Goal: Task Accomplishment & Management: Complete application form

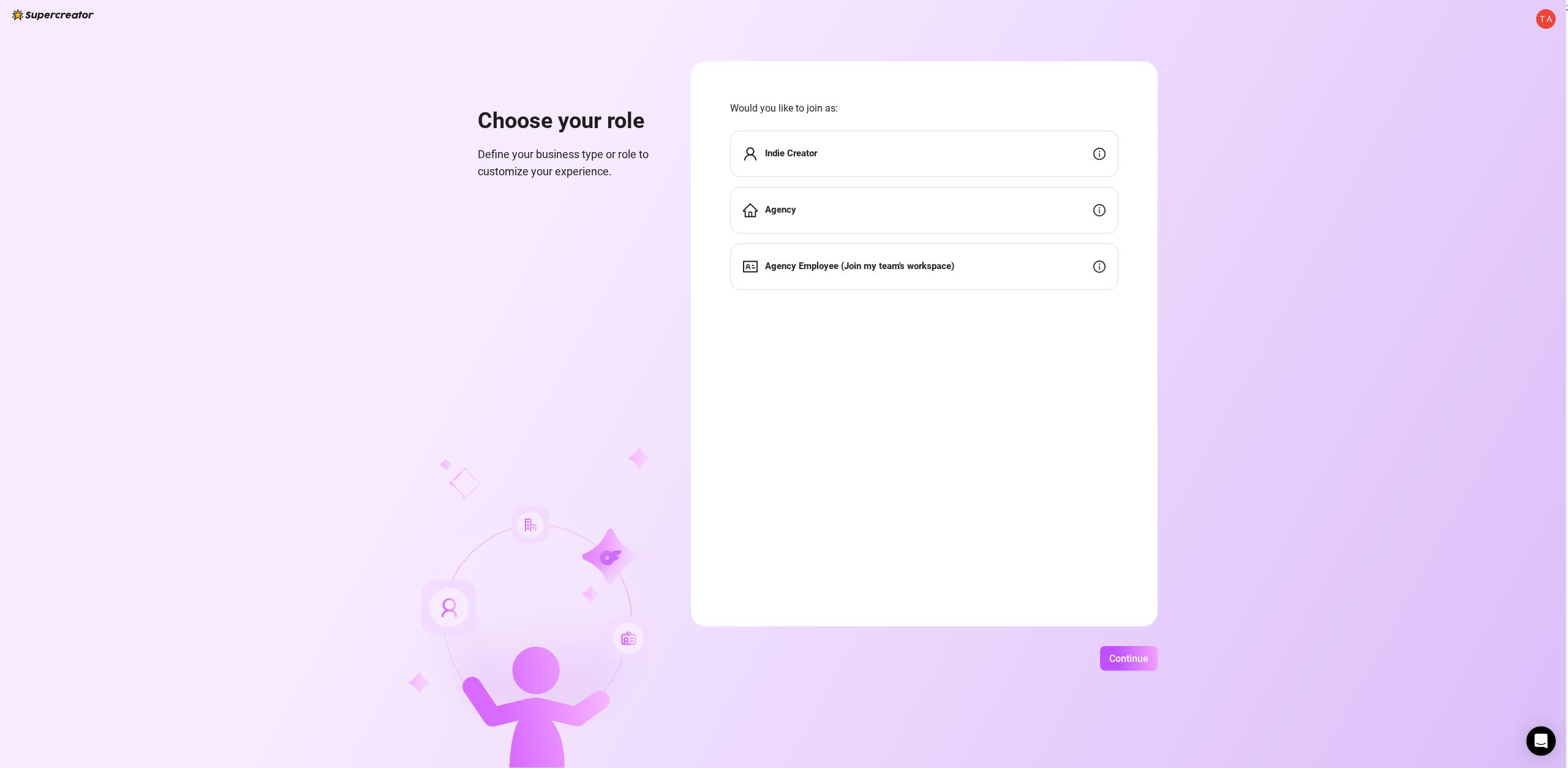
click at [1022, 153] on div "Indie Creator" at bounding box center [924, 154] width 388 height 47
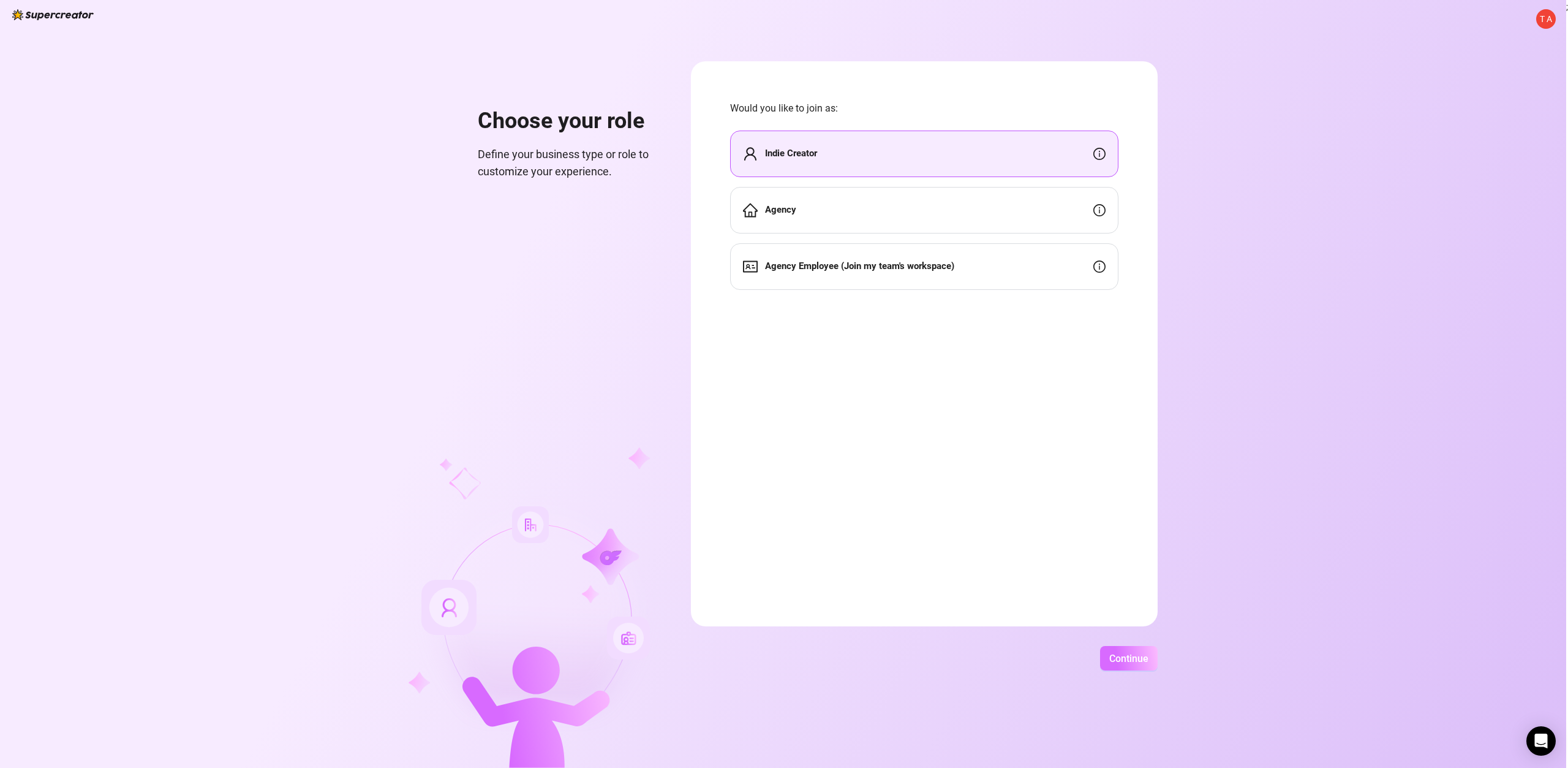
click at [1141, 660] on span "Continue" at bounding box center [1129, 658] width 39 height 11
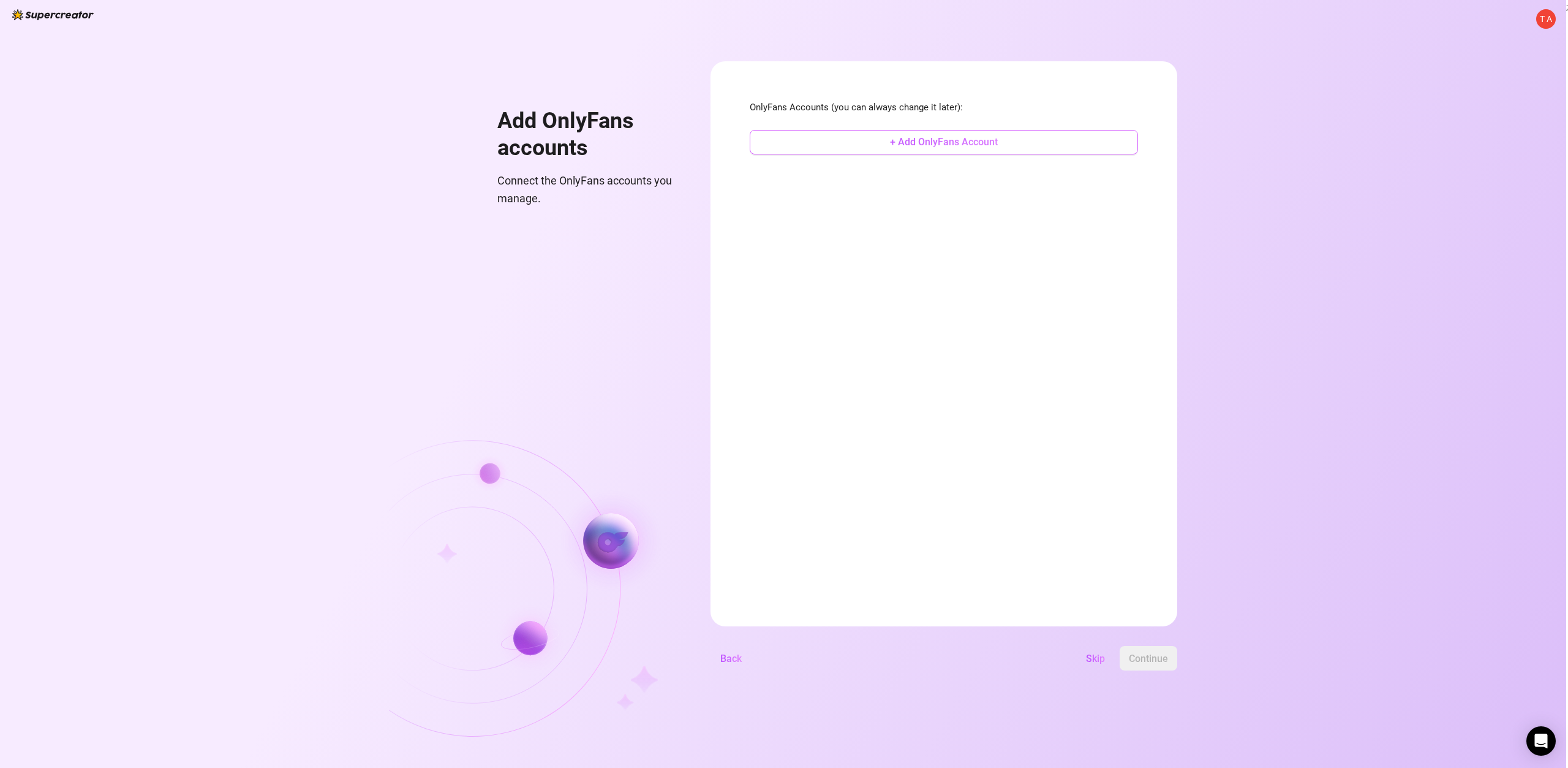
click at [982, 142] on span "+ Add OnlyFans Account" at bounding box center [943, 141] width 108 height 11
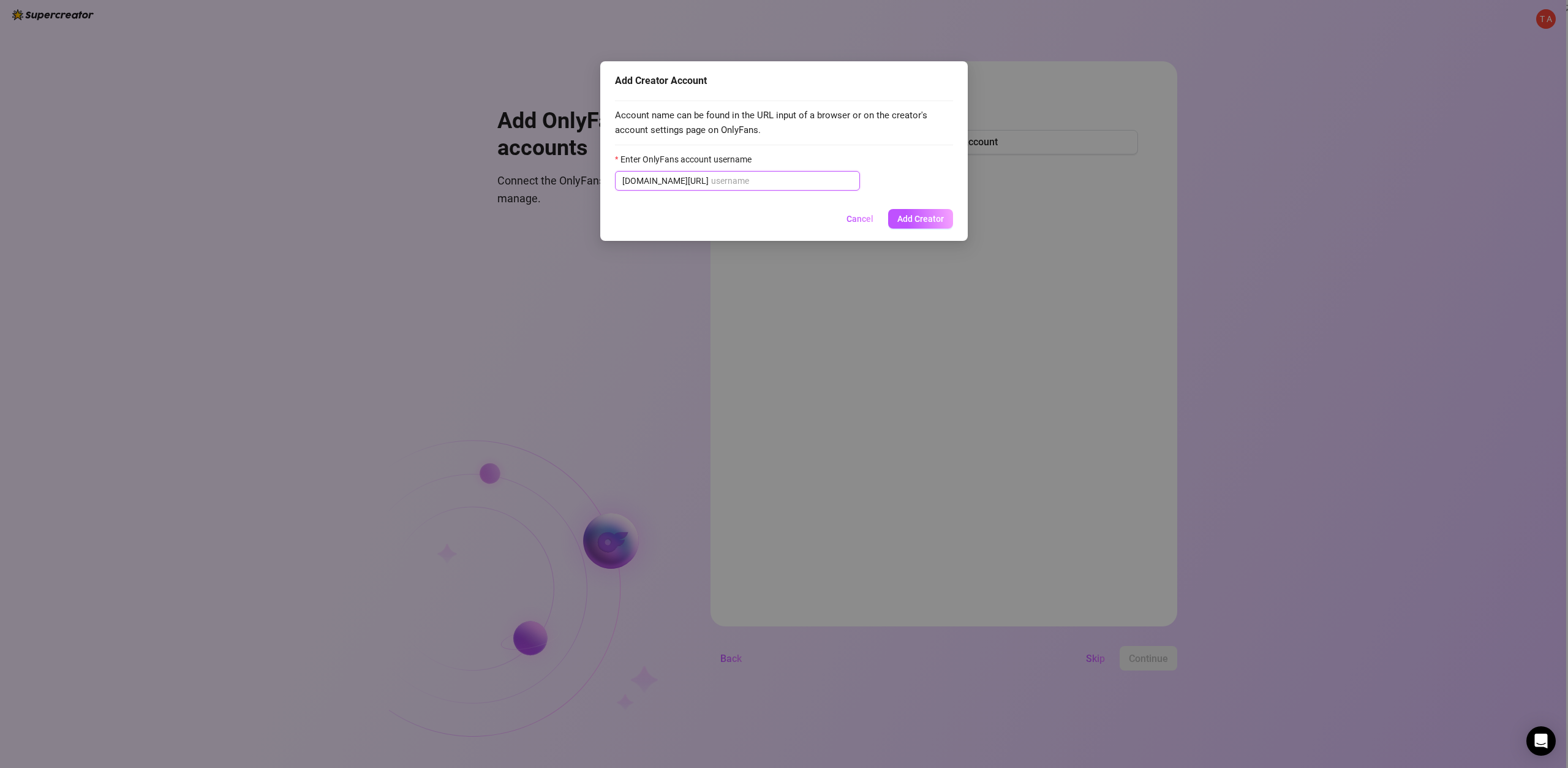
click at [778, 177] on input "Enter OnlyFans account username" at bounding box center [782, 181] width 142 height 13
paste input "u21892667nice"
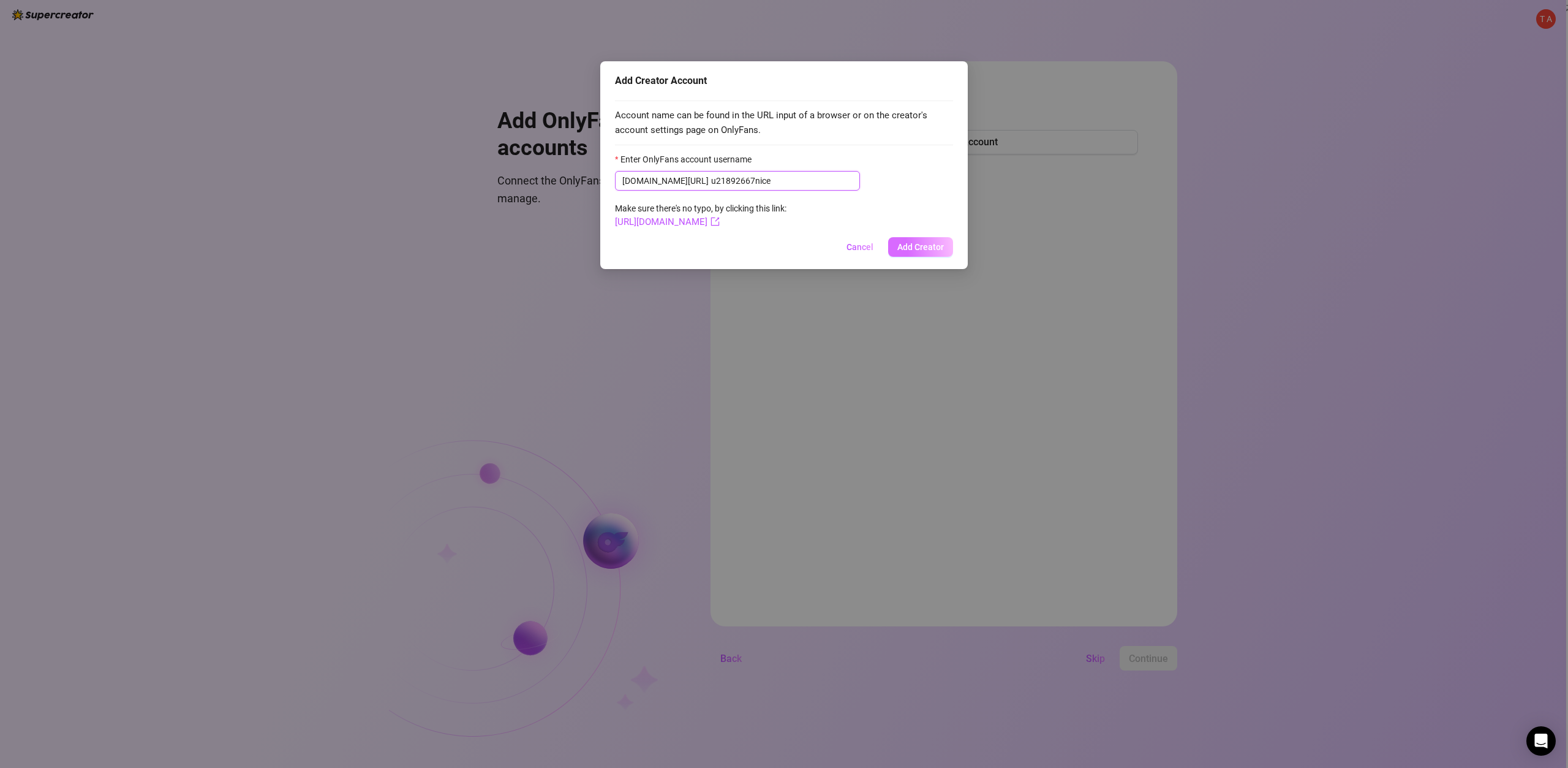
type input "u21892667nice"
click at [932, 242] on span "Add Creator" at bounding box center [921, 247] width 47 height 10
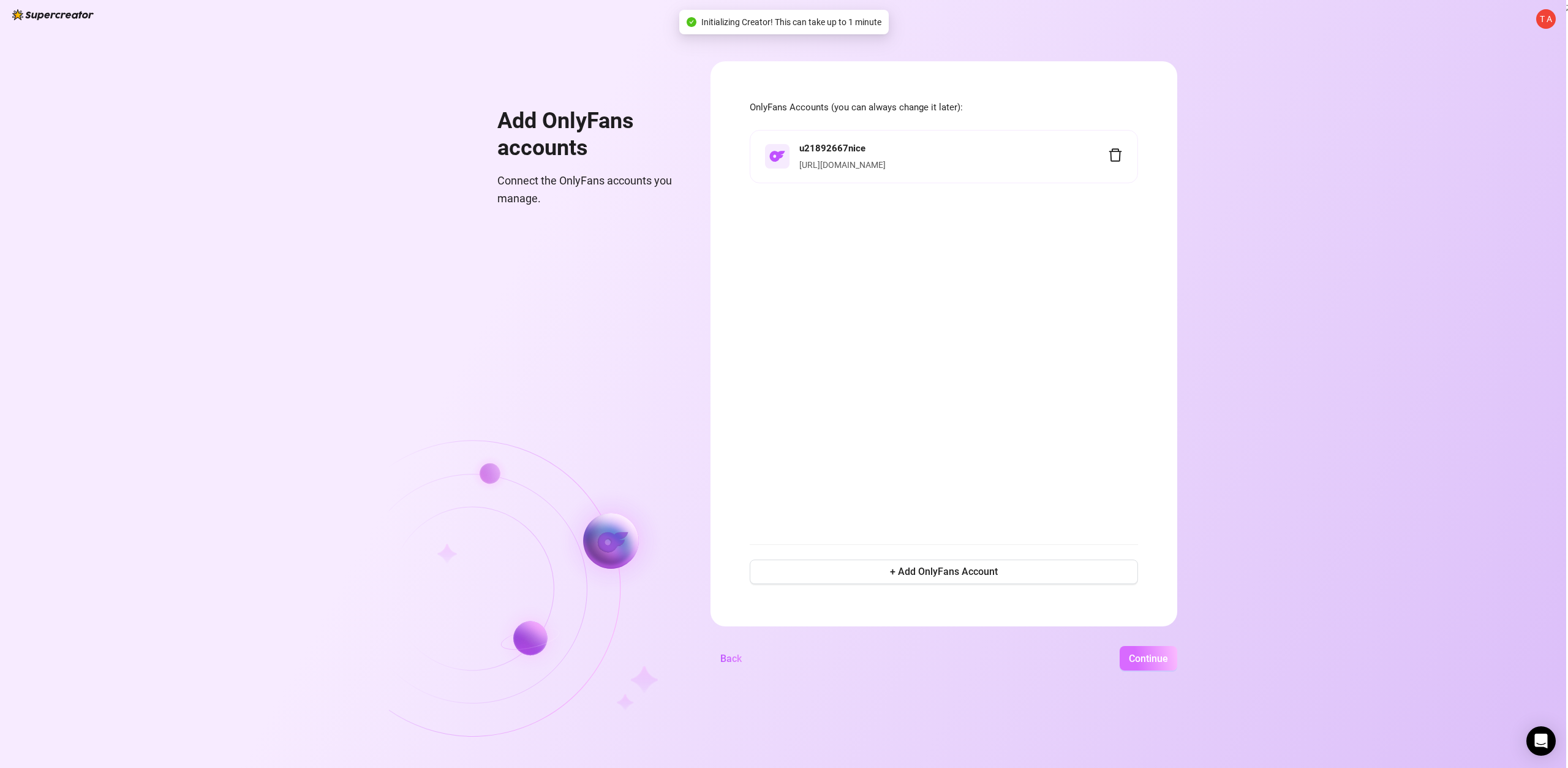
click at [1148, 659] on span "Continue" at bounding box center [1148, 658] width 39 height 11
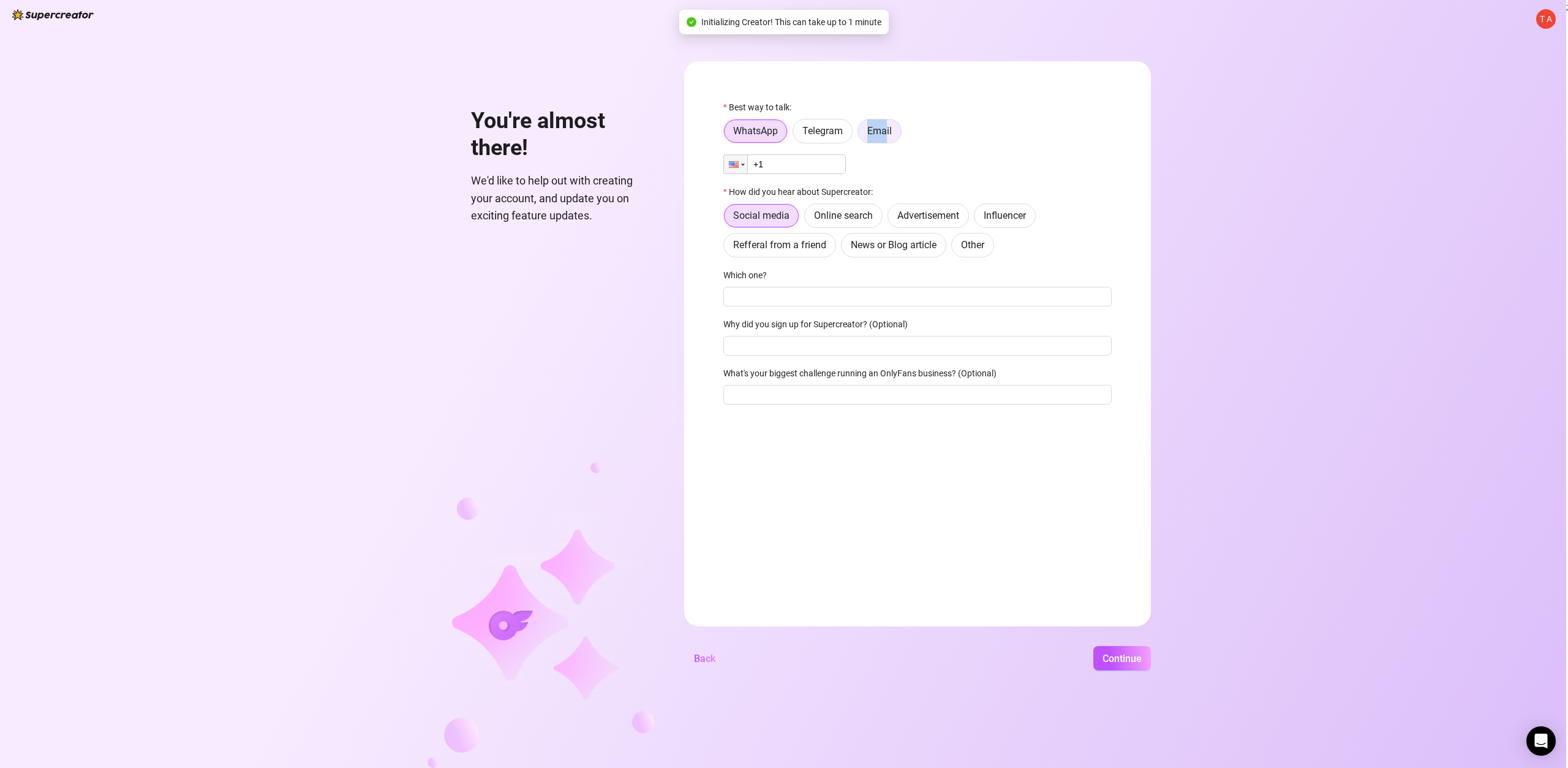
click at [886, 120] on label "Email" at bounding box center [879, 131] width 44 height 25
click at [969, 244] on span "Other" at bounding box center [972, 244] width 23 height 11
click at [955, 248] on input "Other" at bounding box center [955, 248] width 0 height 0
click at [1129, 670] on div "T A You're almost there! We'd like to help out with creating your account, and …" at bounding box center [783, 384] width 1566 height 768
click at [1129, 668] on button "Continue" at bounding box center [1122, 658] width 58 height 25
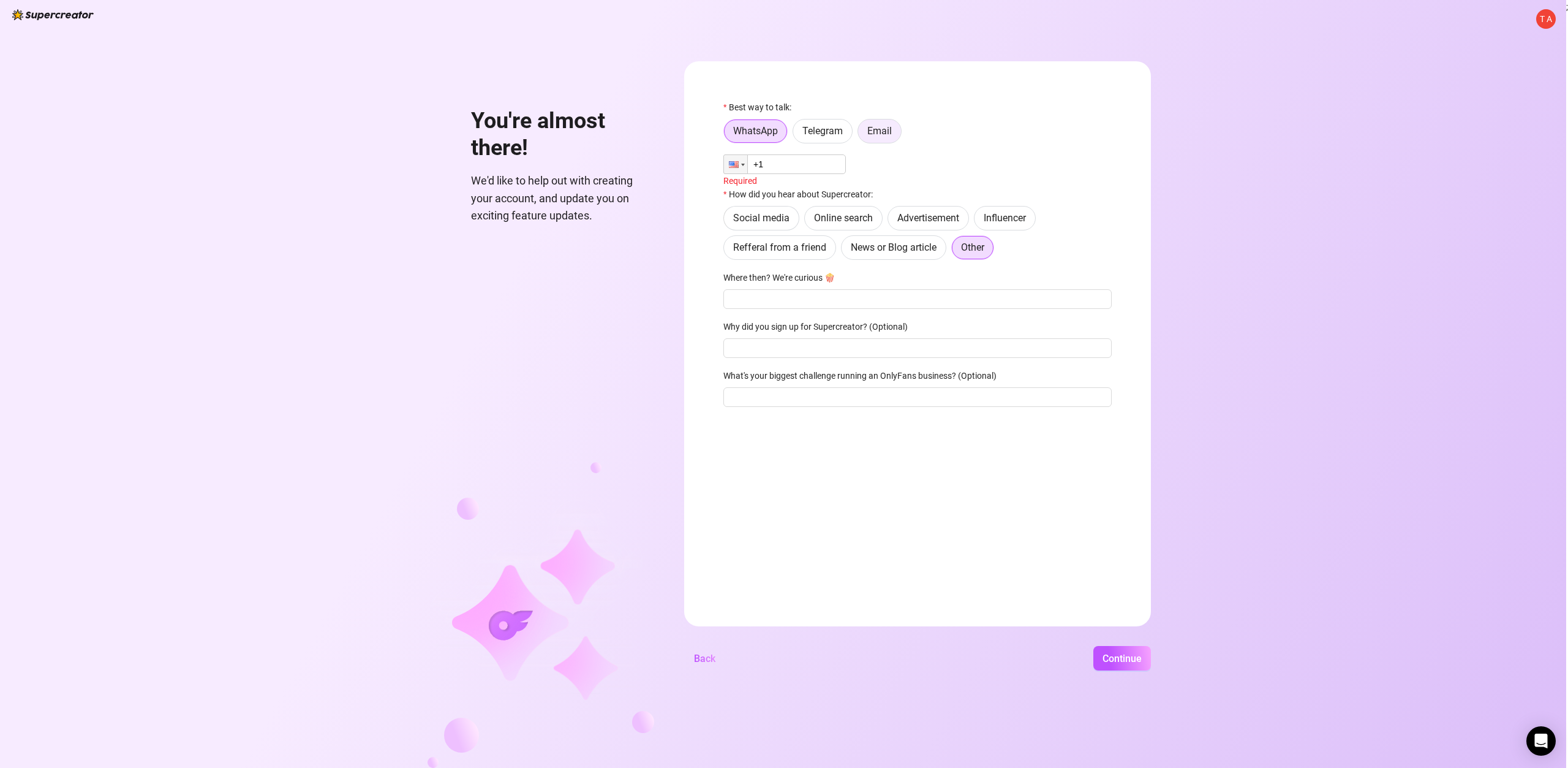
click at [871, 130] on span "Email" at bounding box center [879, 130] width 25 height 11
click at [861, 134] on input "Email" at bounding box center [861, 134] width 0 height 0
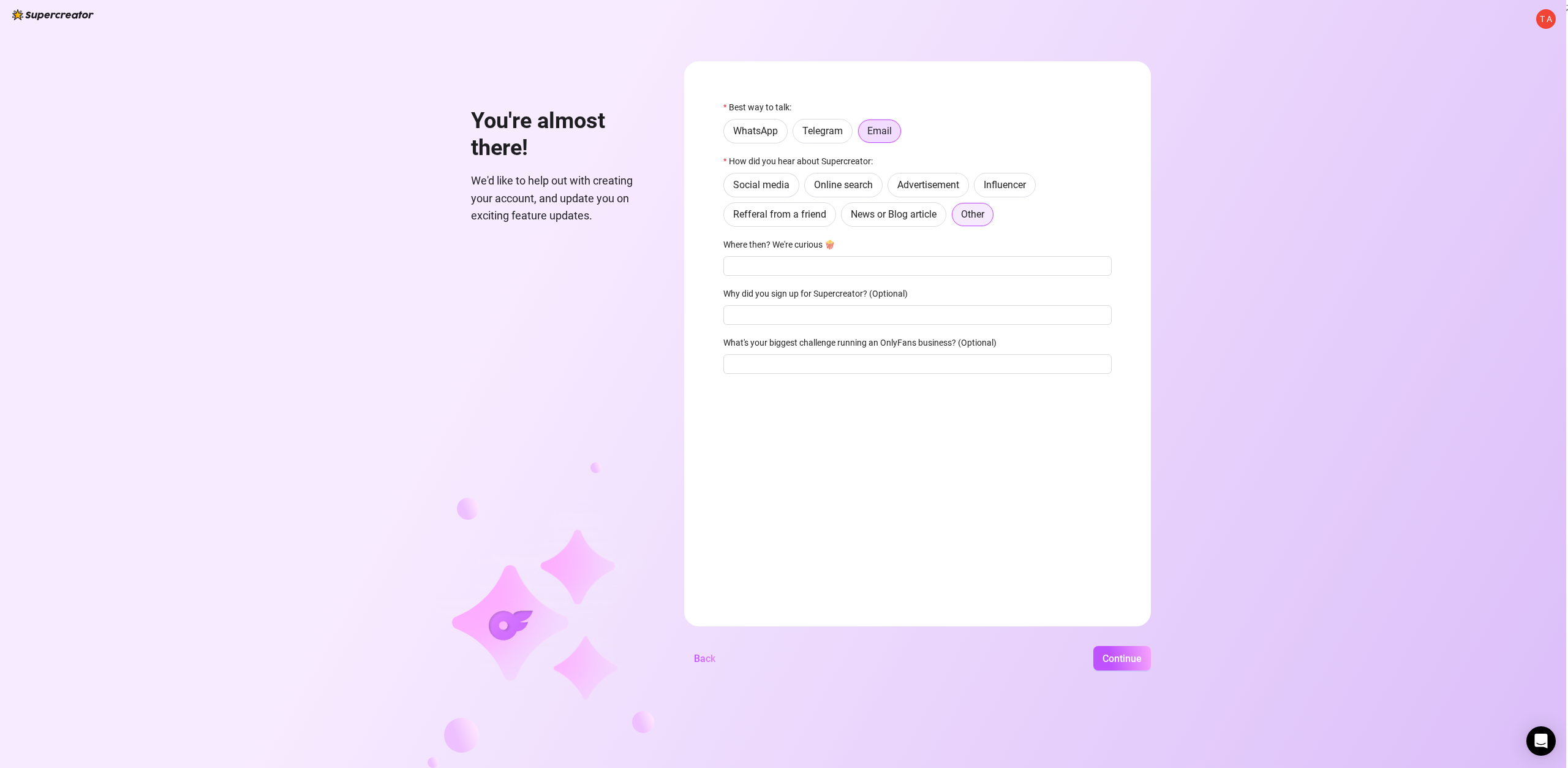
click at [982, 206] on label "Other" at bounding box center [972, 214] width 43 height 25
click at [956, 218] on input "Other" at bounding box center [956, 218] width 0 height 0
click at [1135, 660] on span "Continue" at bounding box center [1122, 658] width 39 height 11
